Goal: Obtain resource: Download file/media

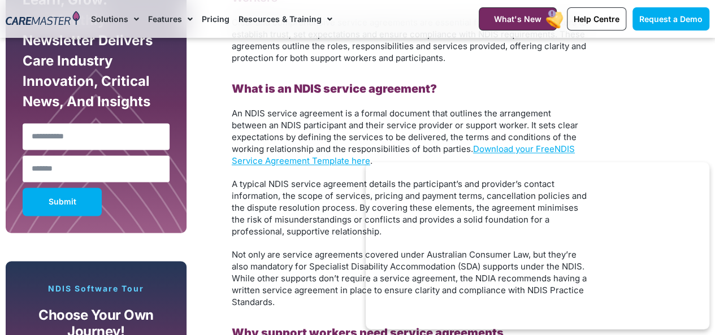
scroll to position [723, 0]
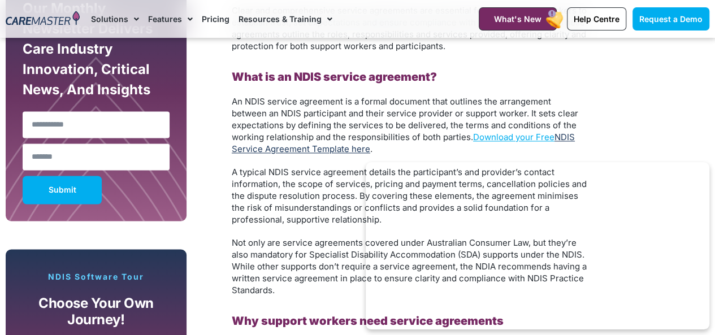
click at [331, 149] on link "NDIS Service Agreement Template here" at bounding box center [403, 143] width 343 height 23
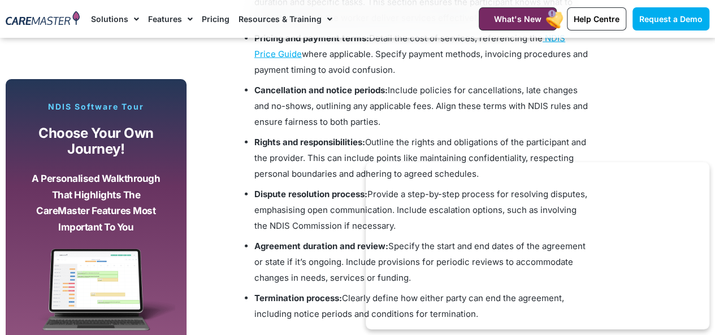
scroll to position [1333, 0]
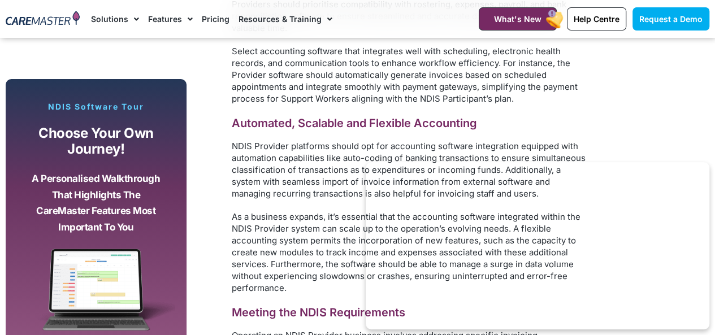
scroll to position [2192, 0]
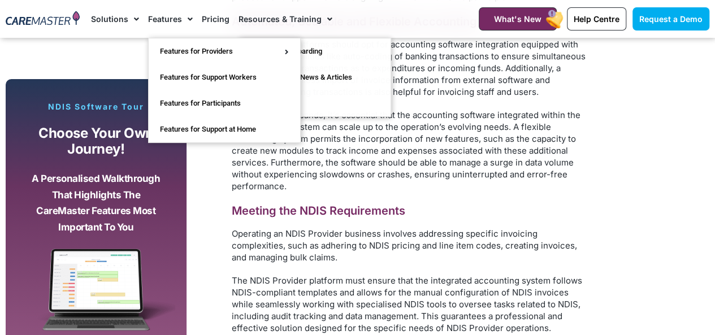
click at [150, 19] on link "Features" at bounding box center [170, 19] width 45 height 38
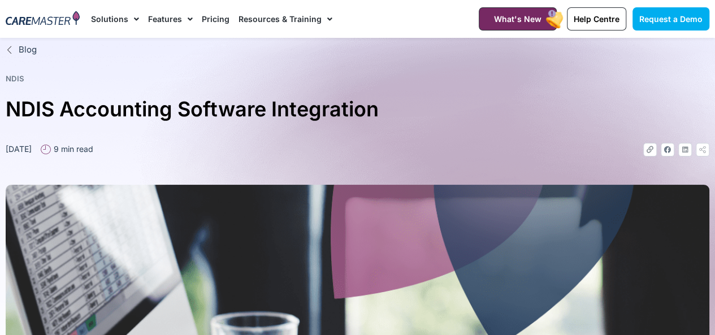
click at [188, 10] on span "Menu" at bounding box center [187, 19] width 11 height 19
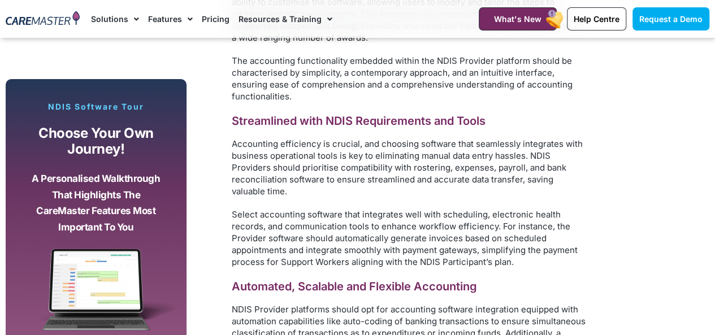
scroll to position [2039, 0]
